Goal: Transaction & Acquisition: Book appointment/travel/reservation

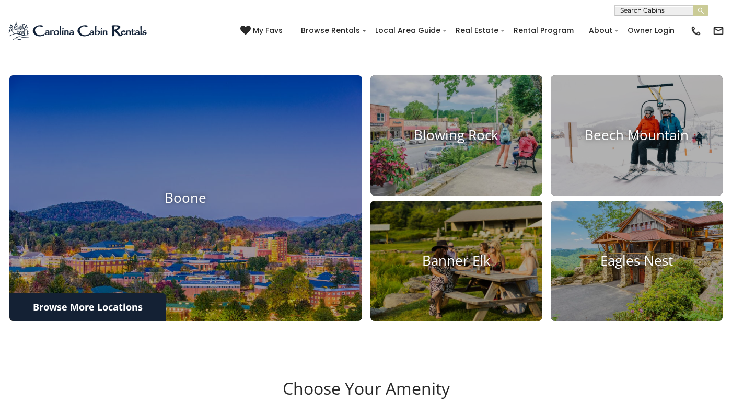
scroll to position [367, 0]
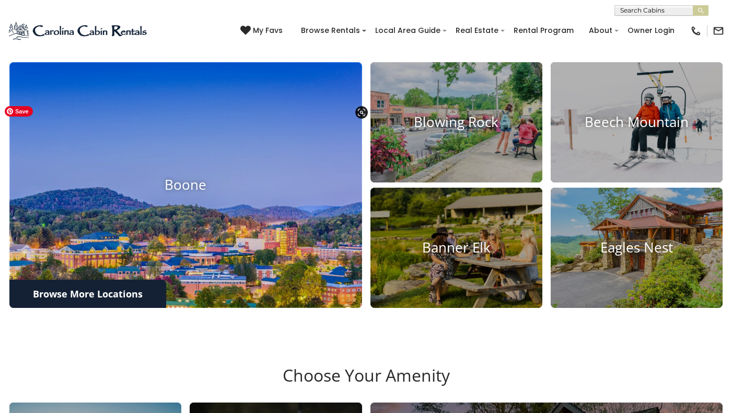
click at [221, 253] on img at bounding box center [186, 185] width 388 height 270
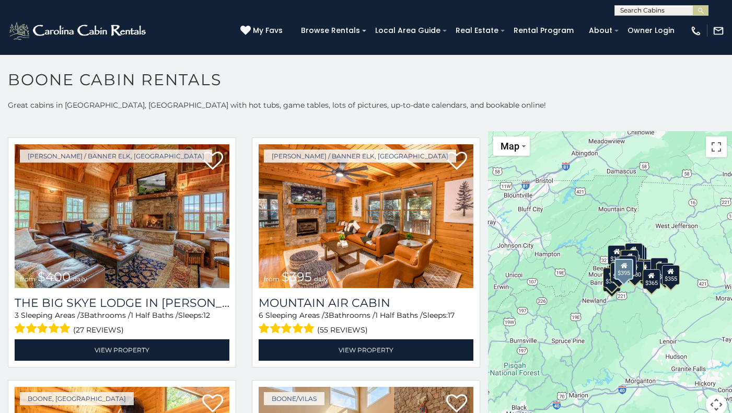
scroll to position [2210, 0]
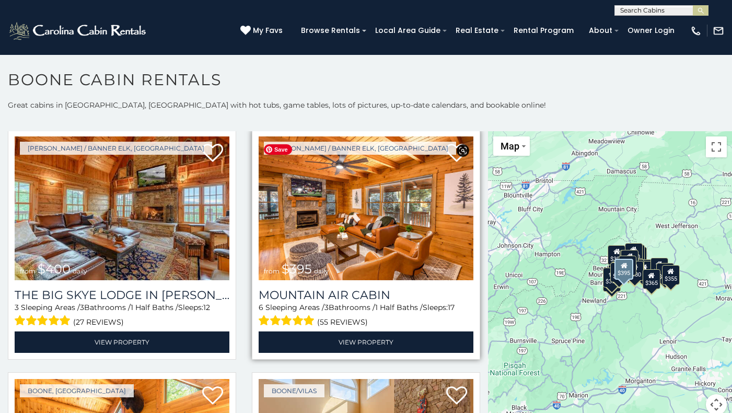
click at [373, 263] on img at bounding box center [366, 208] width 215 height 144
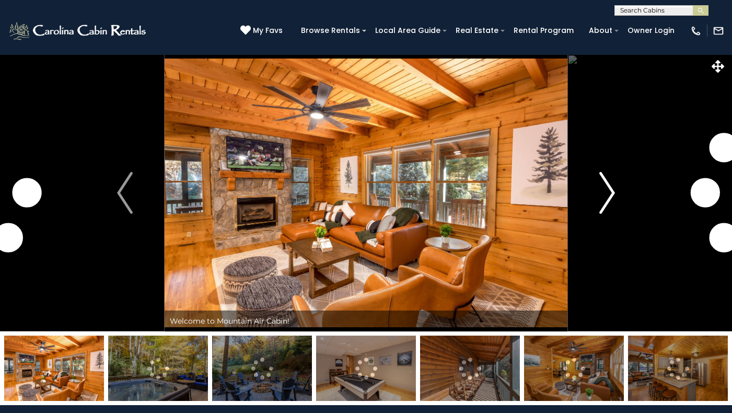
click at [609, 192] on img "Next" at bounding box center [608, 193] width 16 height 42
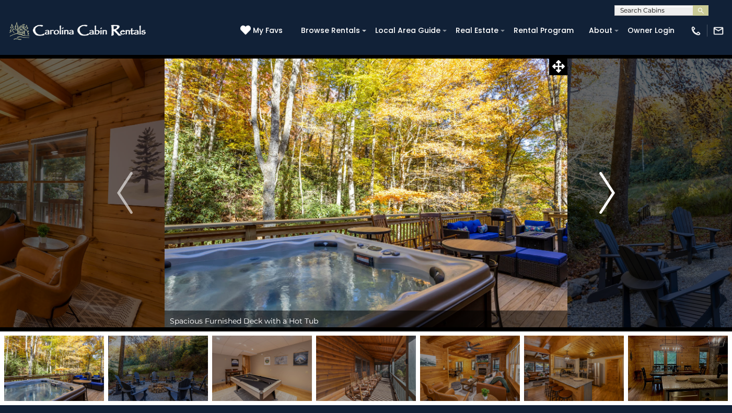
click at [612, 193] on img "Next" at bounding box center [608, 193] width 16 height 42
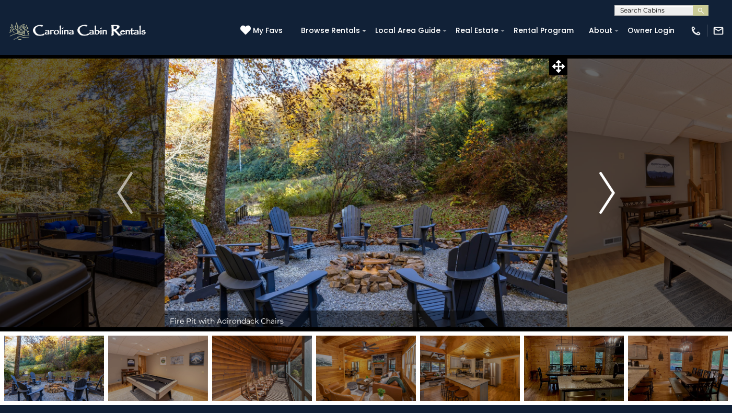
click at [613, 193] on img "Next" at bounding box center [608, 193] width 16 height 42
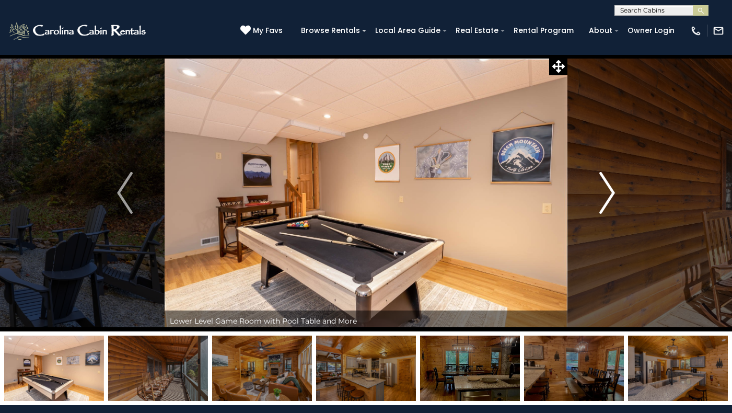
click at [613, 193] on img "Next" at bounding box center [608, 193] width 16 height 42
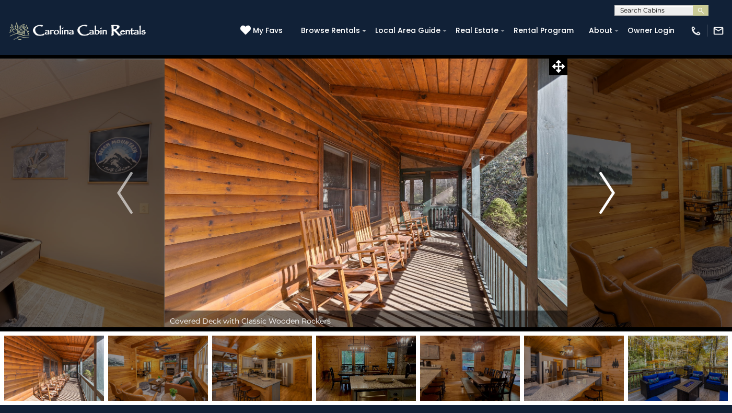
click at [613, 193] on img "Next" at bounding box center [608, 193] width 16 height 42
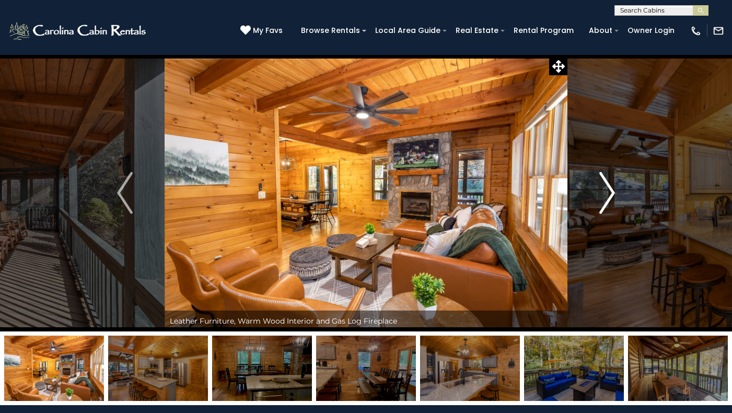
click at [613, 193] on img "Next" at bounding box center [608, 193] width 16 height 42
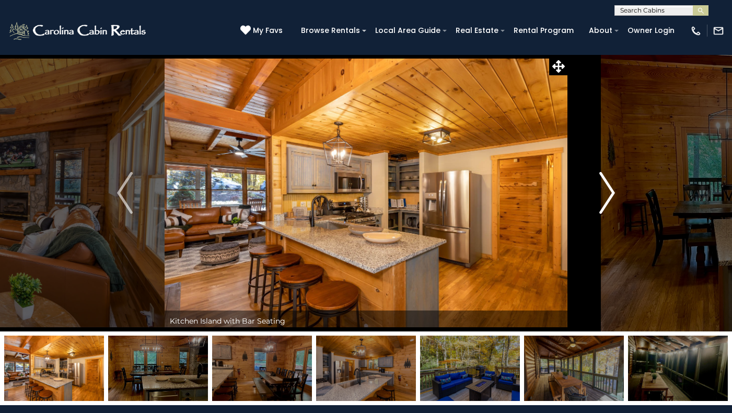
click at [614, 193] on img "Next" at bounding box center [608, 193] width 16 height 42
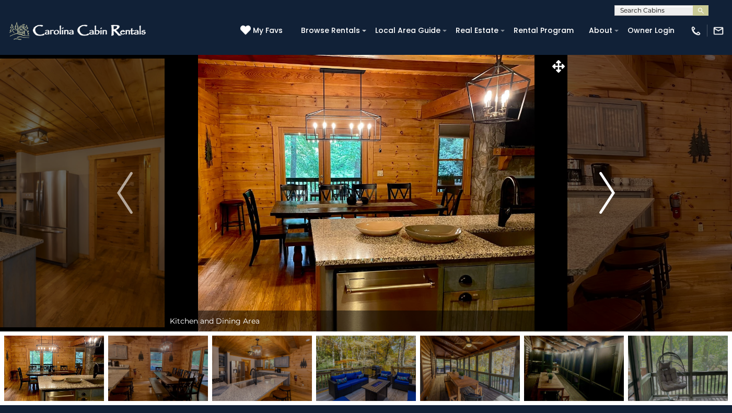
click at [615, 193] on img "Next" at bounding box center [608, 193] width 16 height 42
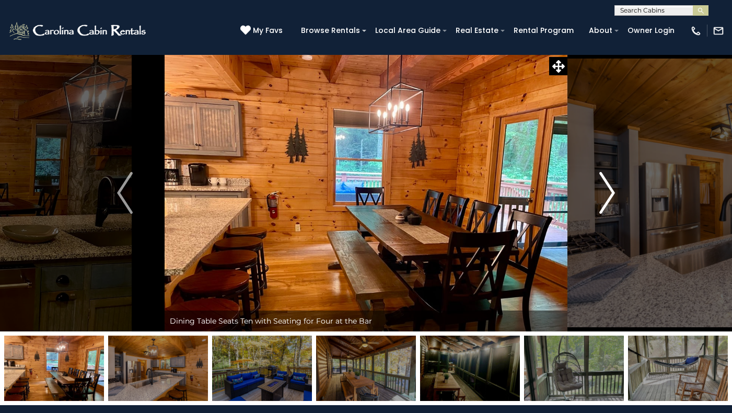
click at [615, 193] on img "Next" at bounding box center [608, 193] width 16 height 42
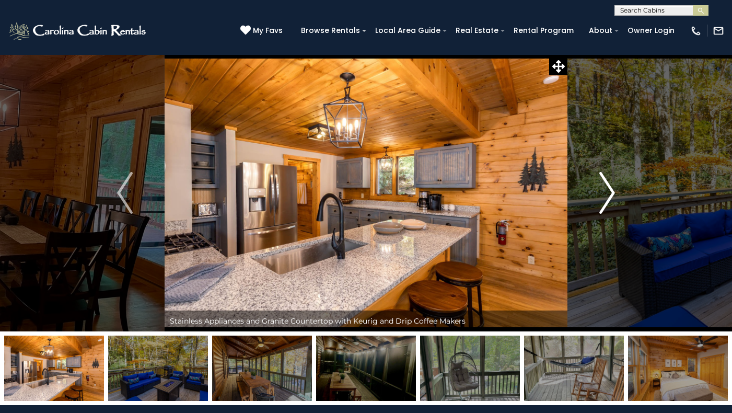
click at [615, 193] on img "Next" at bounding box center [608, 193] width 16 height 42
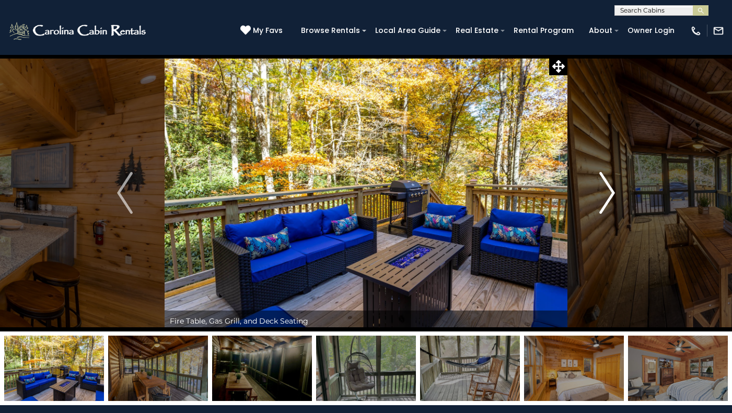
click at [615, 193] on button "Next" at bounding box center [607, 192] width 79 height 277
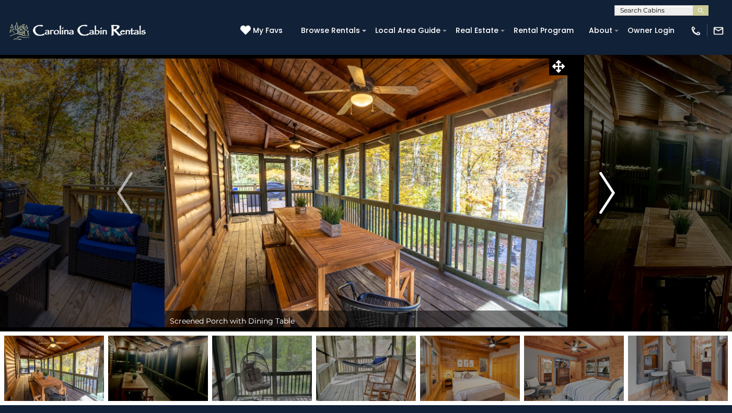
click at [615, 193] on button "Next" at bounding box center [607, 192] width 79 height 277
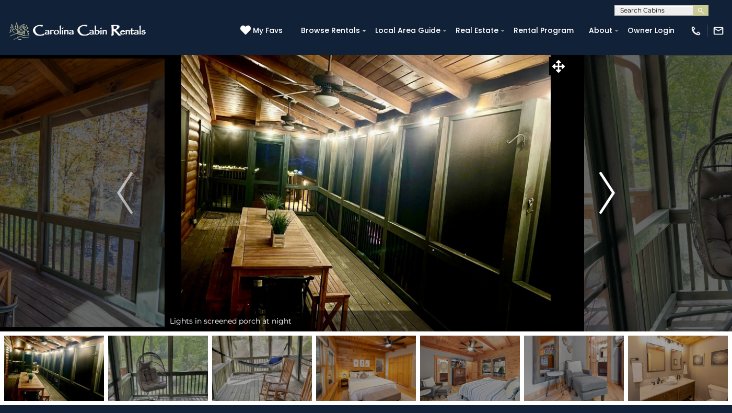
click at [616, 193] on button "Next" at bounding box center [607, 192] width 79 height 277
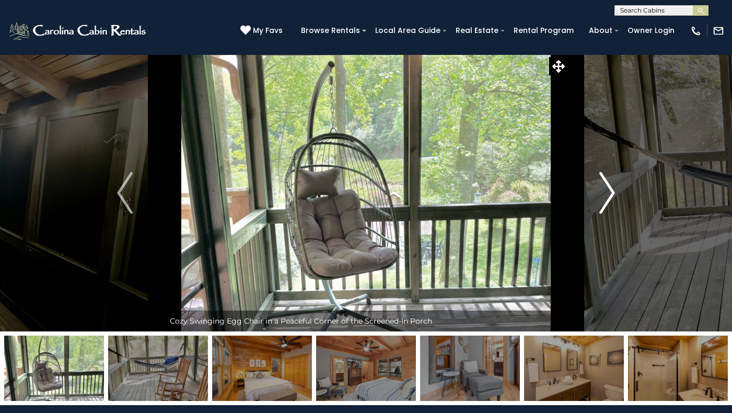
click at [616, 193] on button "Next" at bounding box center [607, 192] width 79 height 277
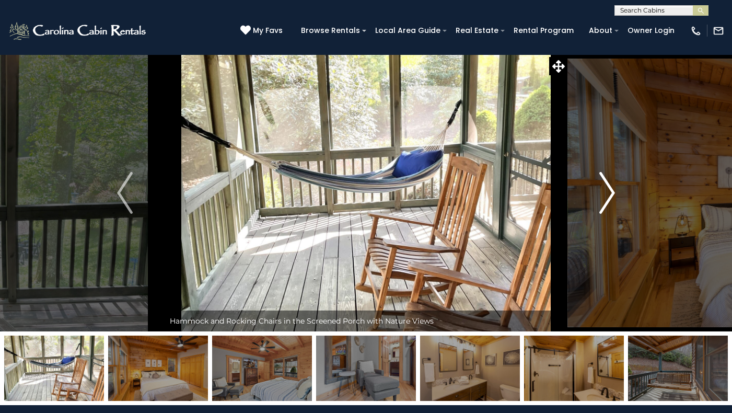
click at [617, 193] on button "Next" at bounding box center [607, 192] width 79 height 277
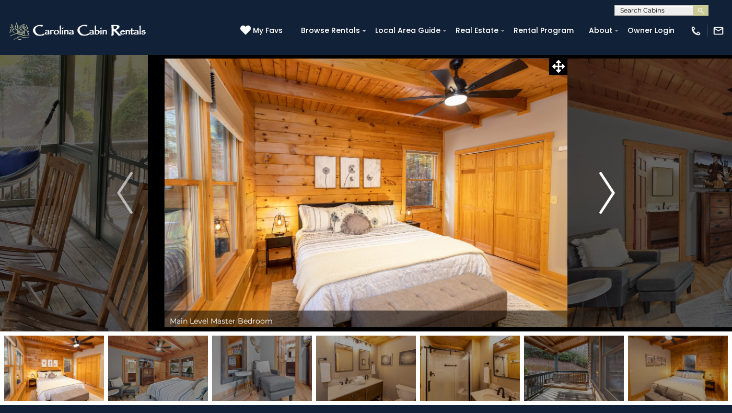
click at [617, 193] on button "Next" at bounding box center [607, 192] width 79 height 277
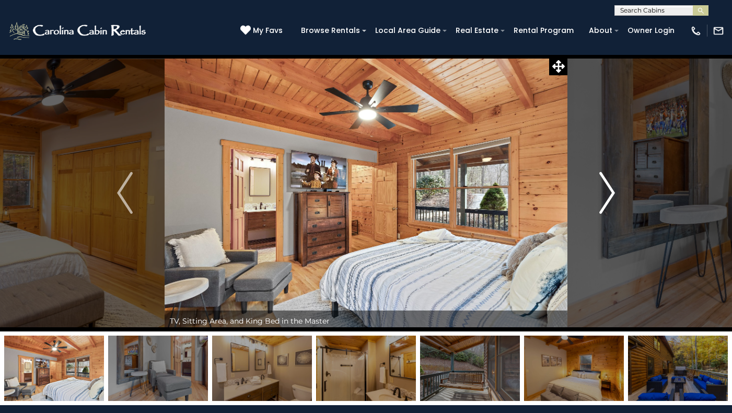
click at [617, 193] on button "Next" at bounding box center [607, 192] width 79 height 277
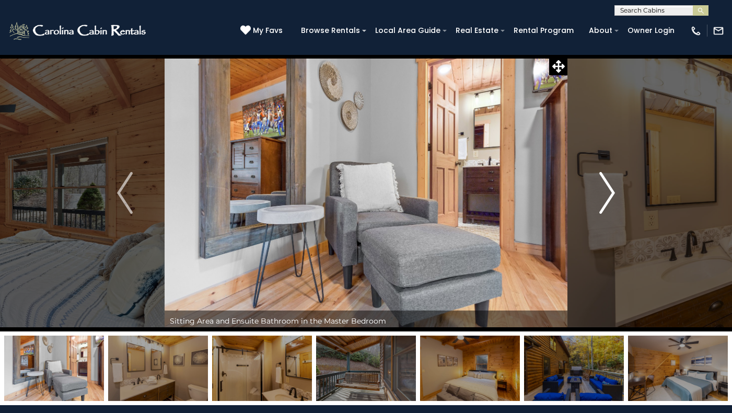
click at [618, 193] on button "Next" at bounding box center [607, 192] width 79 height 277
